Goal: Complete application form

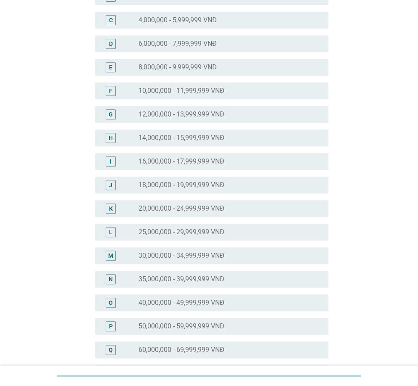
scroll to position [126, 0]
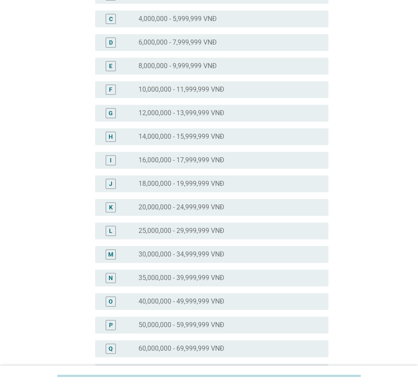
click at [203, 301] on label "40,000,000 - 49,999,999 VNĐ" at bounding box center [181, 301] width 86 height 8
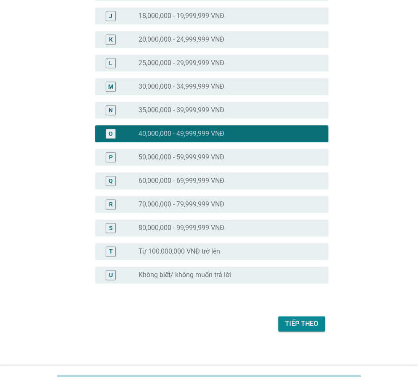
scroll to position [300, 0]
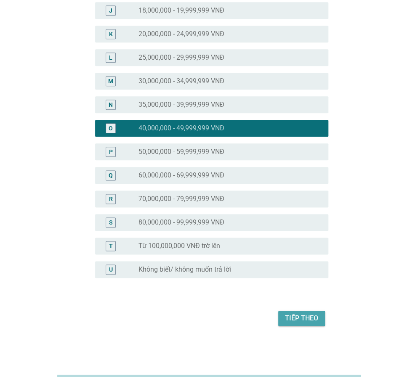
click at [294, 318] on div "Tiếp theo" at bounding box center [301, 318] width 33 height 10
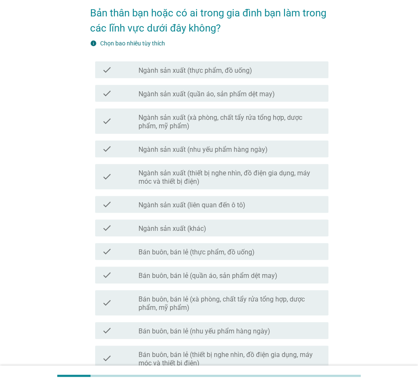
scroll to position [42, 0]
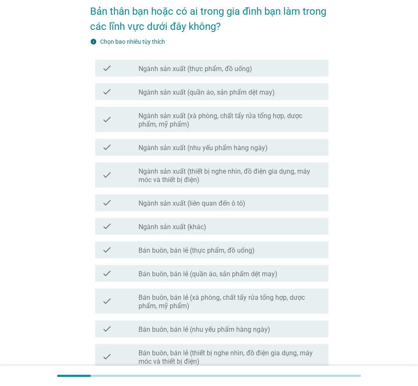
click at [218, 251] on label "Bán buôn, bán lẻ (thực phẩm, đồ uống)" at bounding box center [196, 251] width 116 height 8
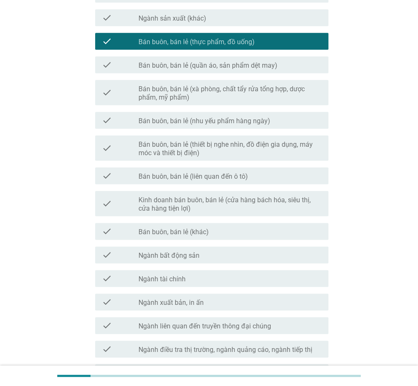
scroll to position [252, 0]
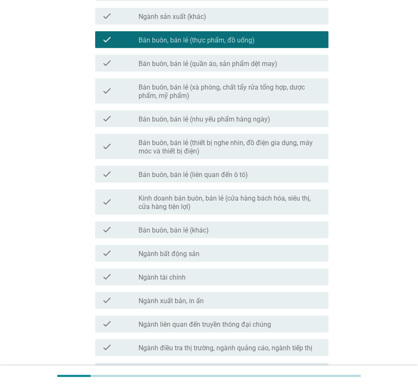
click at [201, 273] on div "check_box_outline_blank Ngành tài chính" at bounding box center [229, 277] width 183 height 10
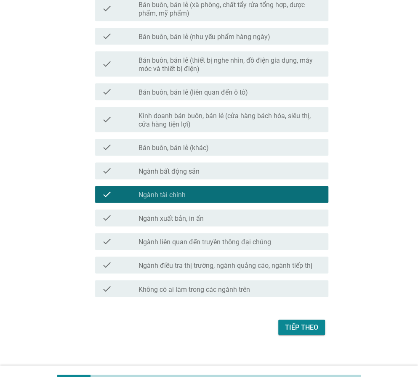
scroll to position [337, 0]
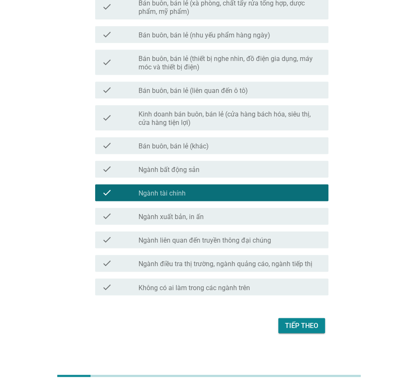
click at [189, 168] on label "Ngành bất động sản" at bounding box center [168, 170] width 61 height 8
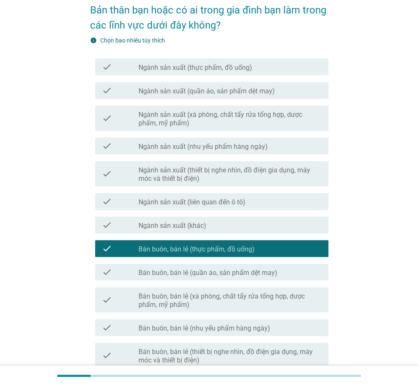
scroll to position [42, 0]
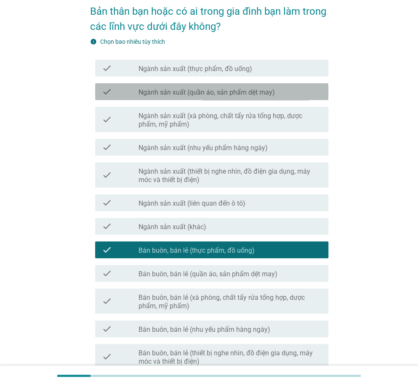
click at [196, 90] on label "Ngành sản xuất (quần áo, sản phẩm dệt may)" at bounding box center [206, 92] width 136 height 8
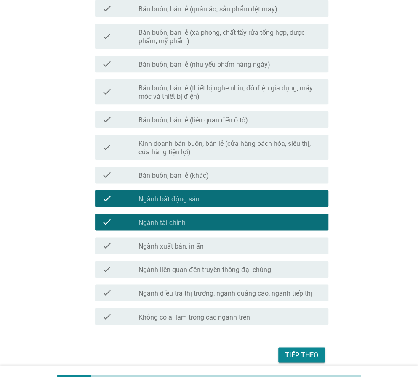
scroll to position [344, 0]
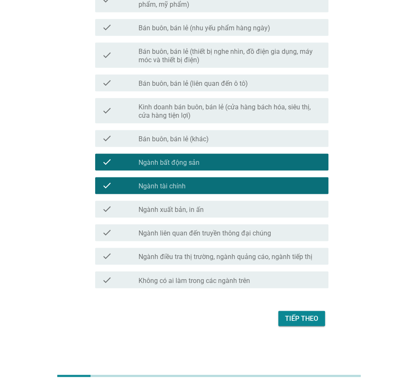
click at [303, 316] on div "Tiếp theo" at bounding box center [301, 318] width 33 height 10
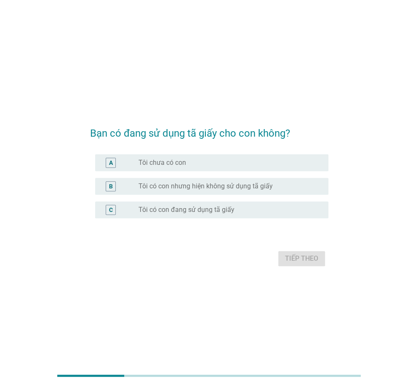
click at [199, 209] on label "Tôi có con đang sử dụng tã giấy" at bounding box center [186, 210] width 96 height 8
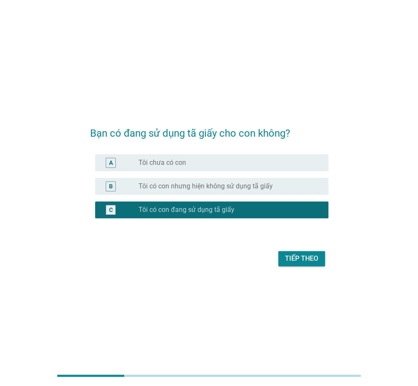
click at [307, 259] on div "Tiếp theo" at bounding box center [301, 259] width 33 height 10
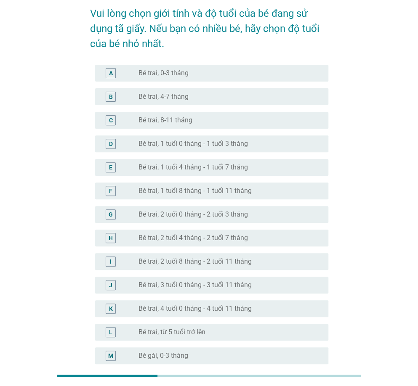
scroll to position [42, 0]
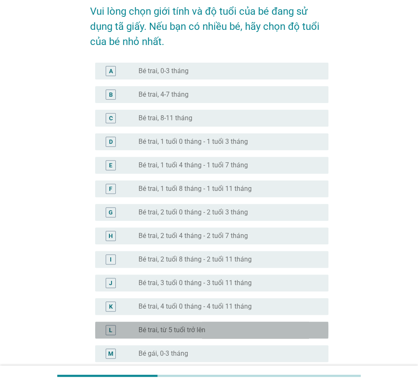
click at [211, 329] on div "radio_button_unchecked Bé trai, từ 5 tuổi trở lên" at bounding box center [226, 330] width 176 height 8
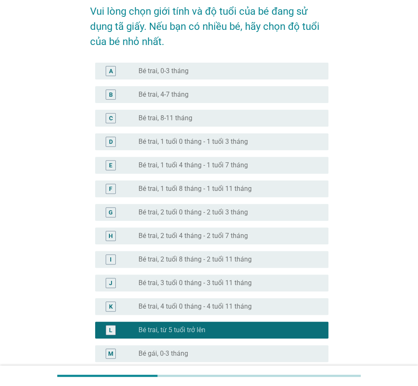
click at [188, 118] on label "Bé trai, 8-11 tháng" at bounding box center [165, 118] width 54 height 8
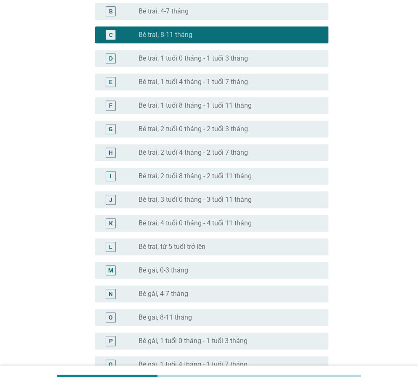
scroll to position [126, 0]
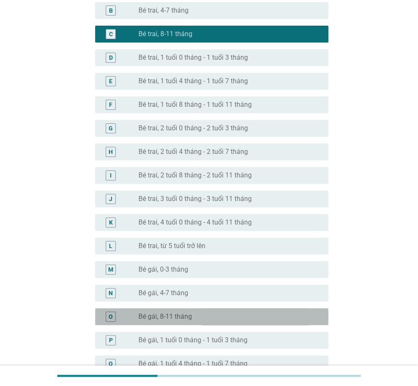
click at [182, 315] on label "Bé gái, 8-11 tháng" at bounding box center [164, 317] width 53 height 8
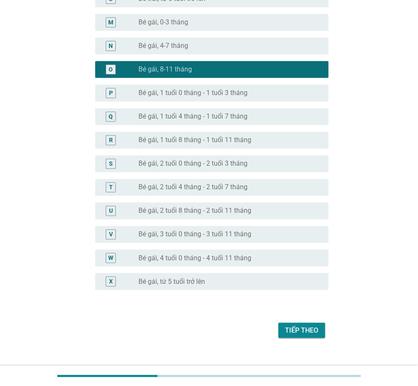
scroll to position [385, 0]
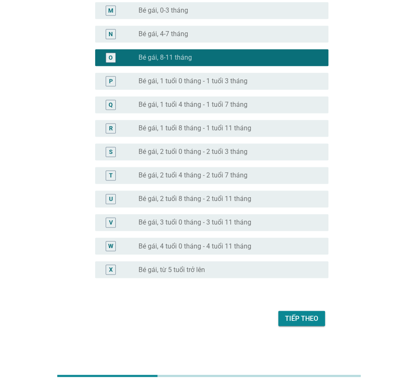
click at [304, 318] on div "Tiếp theo" at bounding box center [301, 318] width 33 height 10
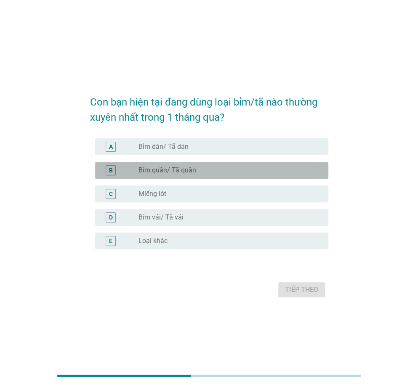
click at [176, 171] on label "Bỉm quần/ Tã quần" at bounding box center [167, 170] width 58 height 8
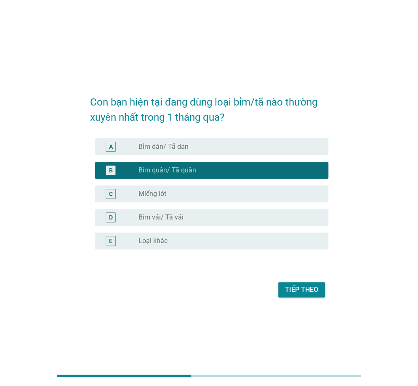
click at [298, 291] on div "Tiếp theo" at bounding box center [301, 290] width 33 height 10
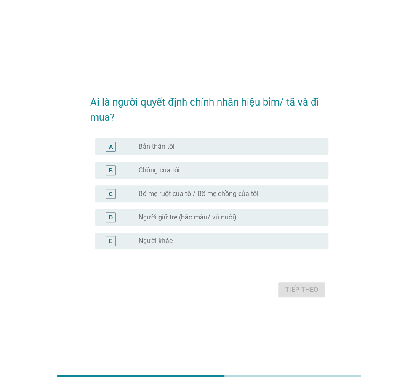
click at [180, 147] on div "radio_button_unchecked Bản thân tôi" at bounding box center [226, 147] width 176 height 8
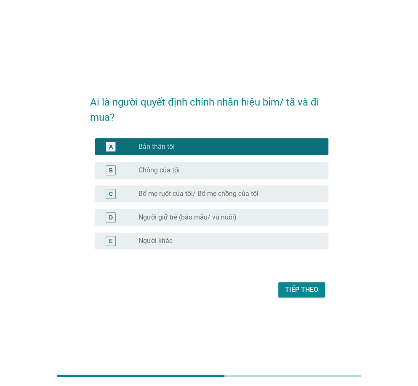
click at [307, 287] on div "Tiếp theo" at bounding box center [301, 290] width 33 height 10
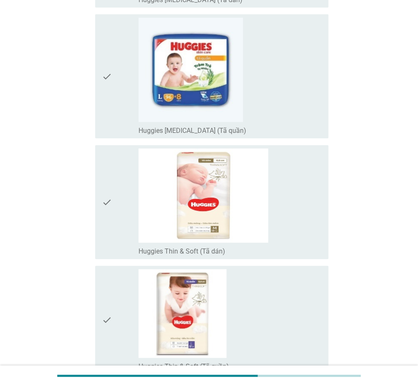
scroll to position [2188, 0]
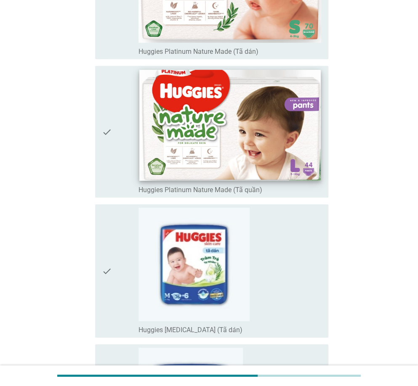
click at [215, 122] on img at bounding box center [229, 125] width 181 height 111
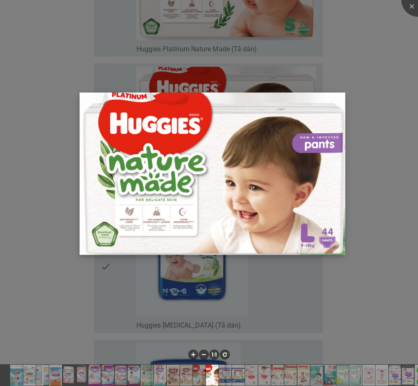
click at [265, 181] on img at bounding box center [213, 174] width 266 height 162
click at [376, 183] on div at bounding box center [209, 193] width 418 height 386
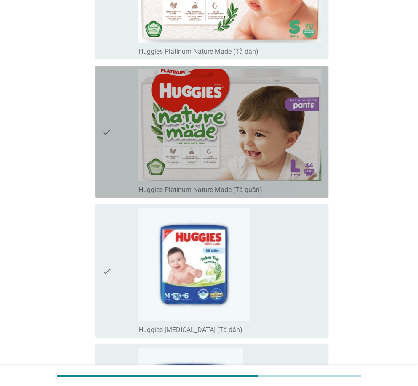
click at [100, 131] on div "check check_box_outline_blank Huggies Platinum Nature Made (Tã quần)" at bounding box center [211, 132] width 233 height 132
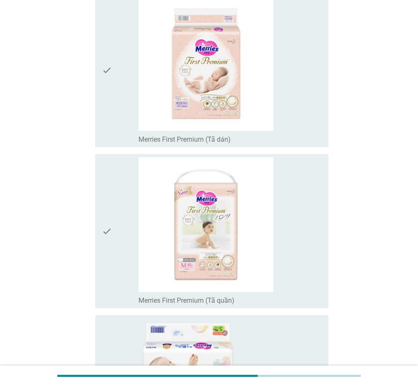
scroll to position [3829, 0]
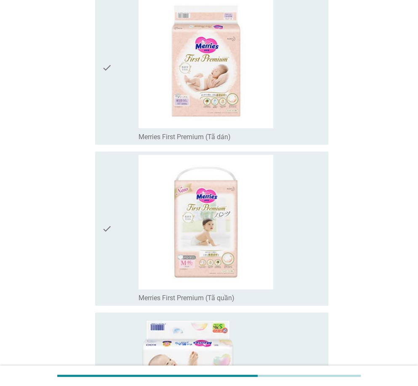
click at [107, 233] on icon "check" at bounding box center [107, 229] width 10 height 148
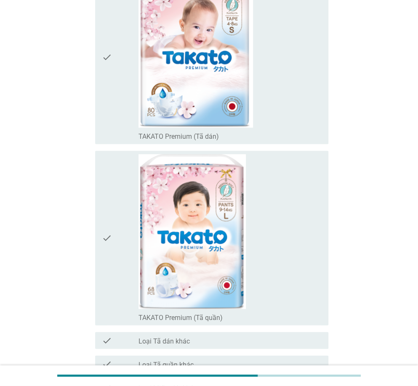
scroll to position [7056, 0]
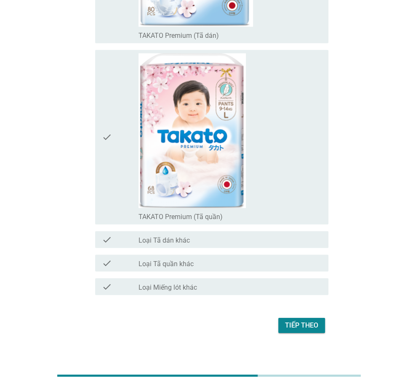
click at [301, 321] on div "Tiếp theo" at bounding box center [301, 326] width 33 height 10
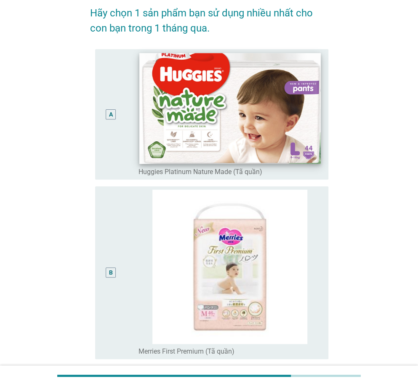
scroll to position [42, 0]
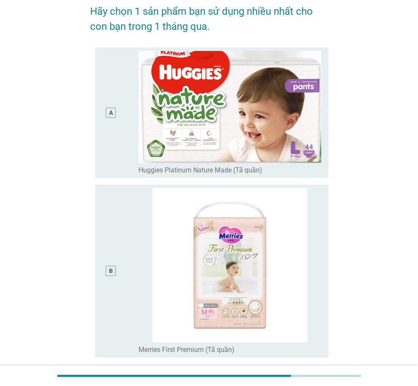
click at [108, 269] on div "B" at bounding box center [111, 271] width 10 height 10
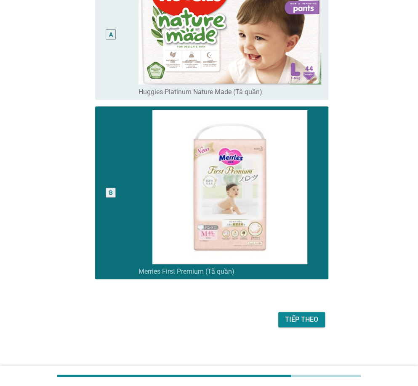
scroll to position [122, 0]
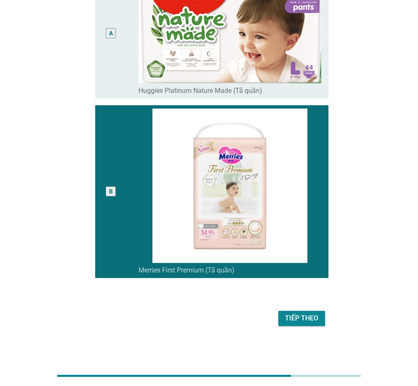
click at [311, 317] on div "Tiếp theo" at bounding box center [301, 318] width 33 height 10
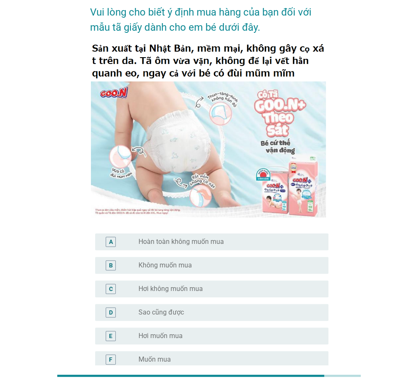
scroll to position [42, 0]
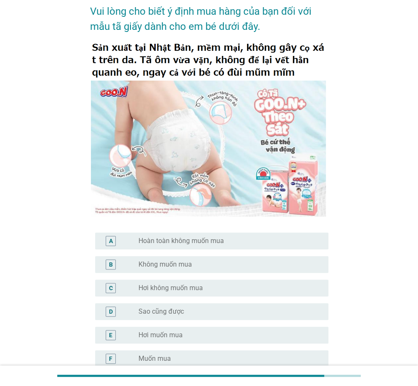
click at [173, 355] on div "radio_button_unchecked Muốn mua" at bounding box center [226, 359] width 176 height 8
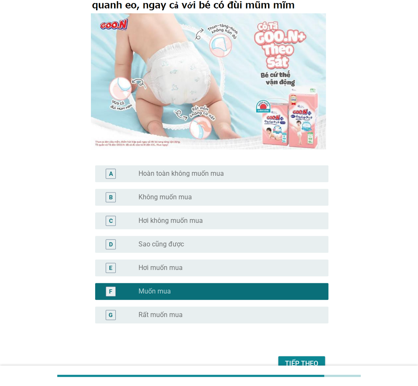
scroll to position [126, 0]
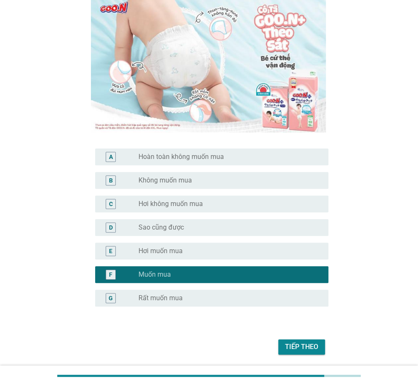
click at [303, 345] on div "Tiếp theo" at bounding box center [301, 347] width 33 height 10
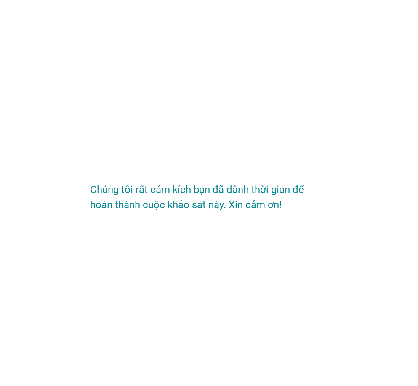
scroll to position [0, 0]
